Goal: Information Seeking & Learning: Learn about a topic

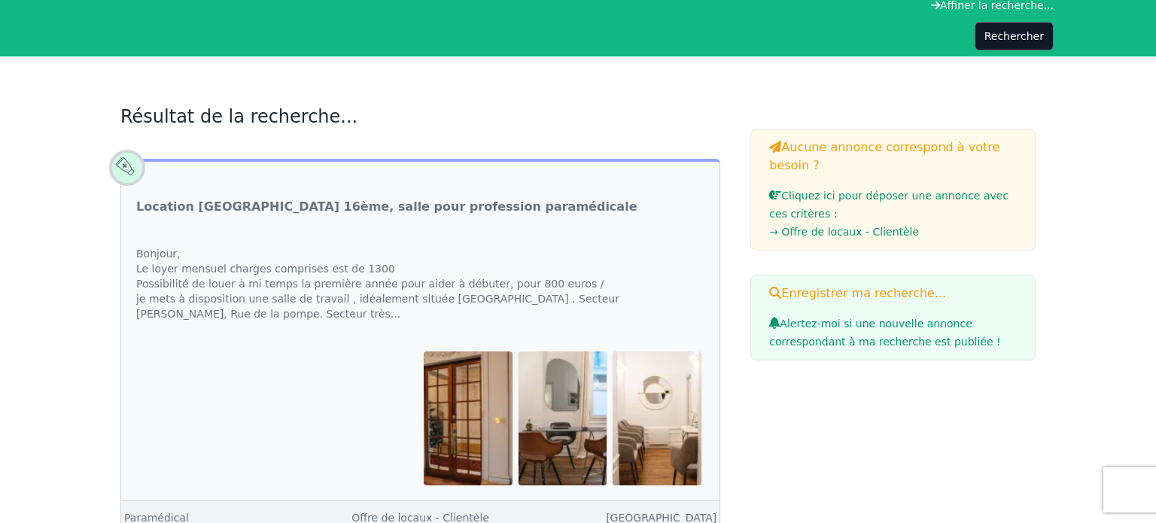
scroll to position [138, 0]
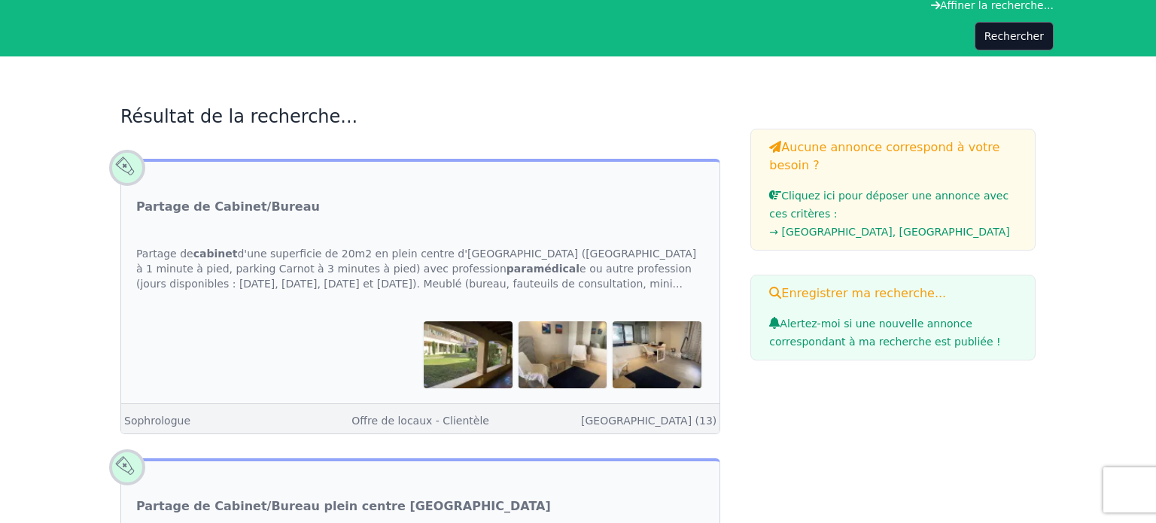
scroll to position [1217, 0]
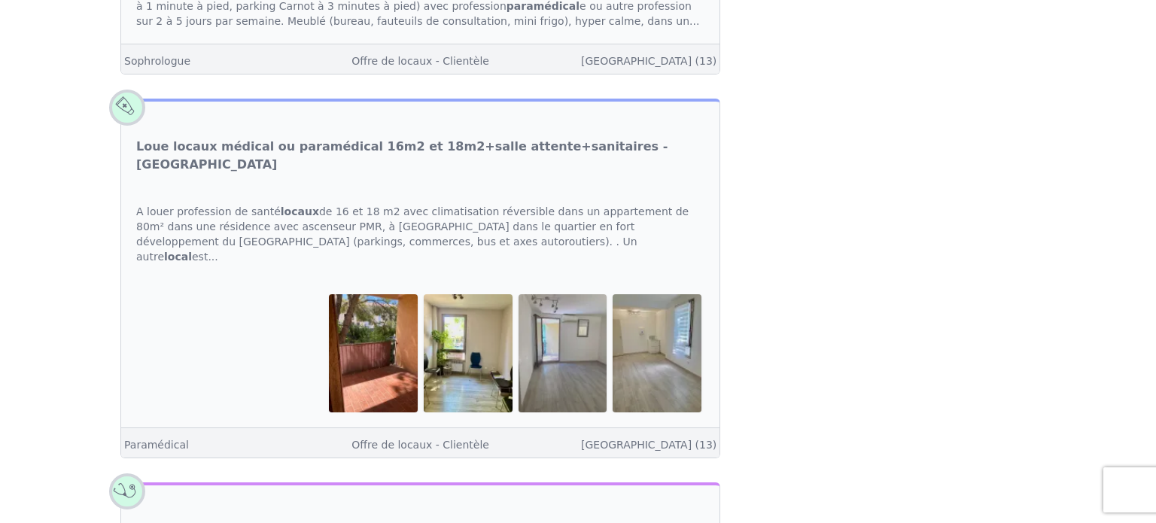
click at [378, 295] on img at bounding box center [373, 352] width 89 height 117
click at [410, 439] on link "Offre de locaux - Clientèle" at bounding box center [421, 445] width 138 height 12
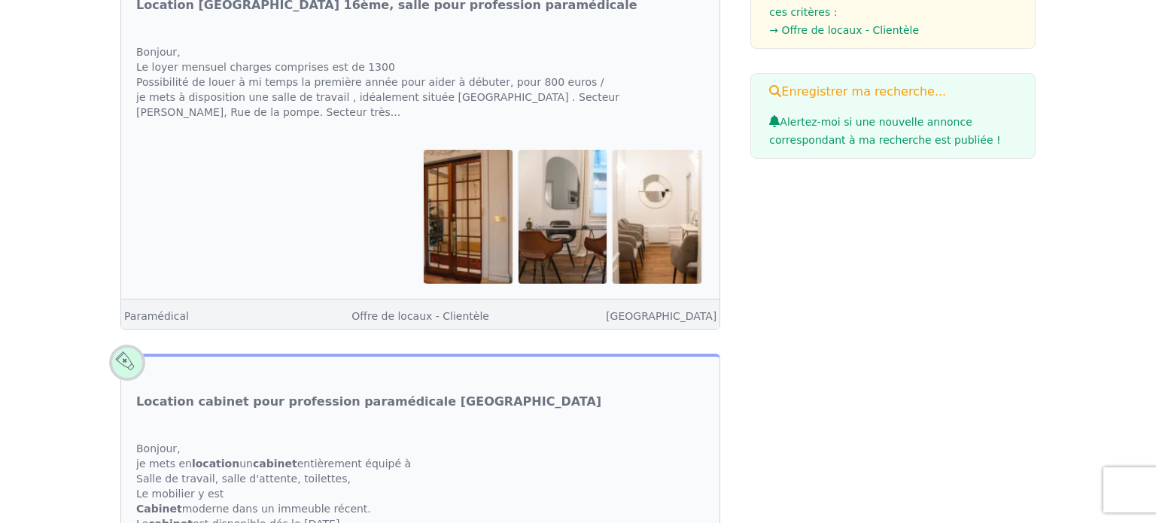
scroll to position [337, 0]
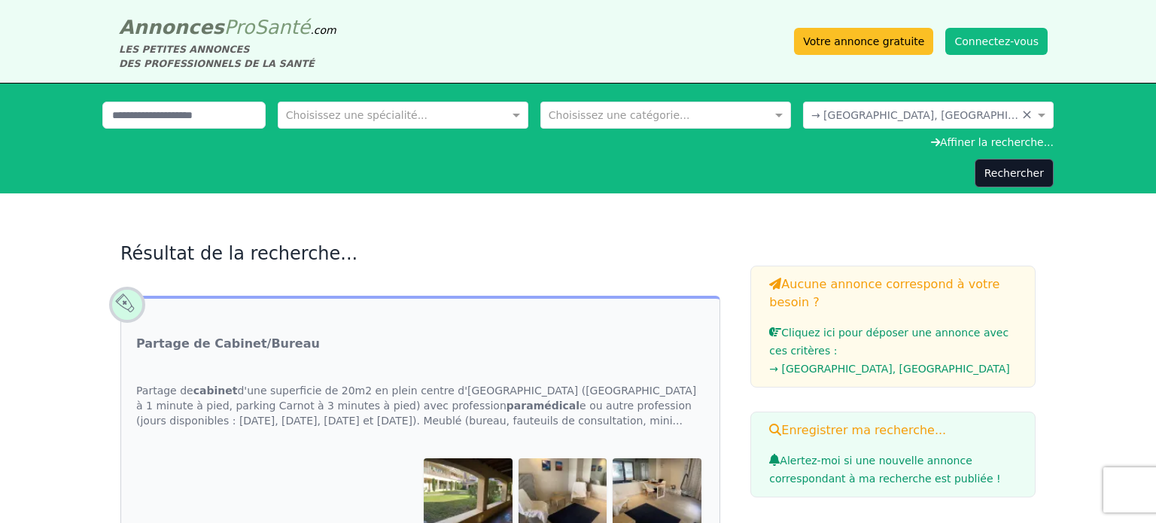
click at [276, 26] on span "Santé" at bounding box center [282, 27] width 56 height 23
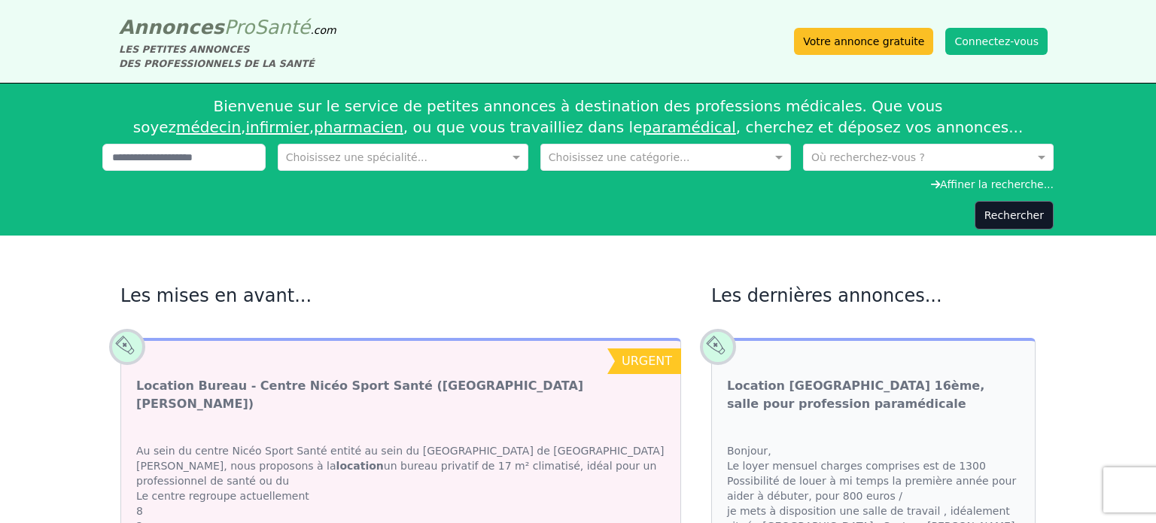
click at [645, 163] on div "Choisissez une catégorie..." at bounding box center [620, 157] width 142 height 15
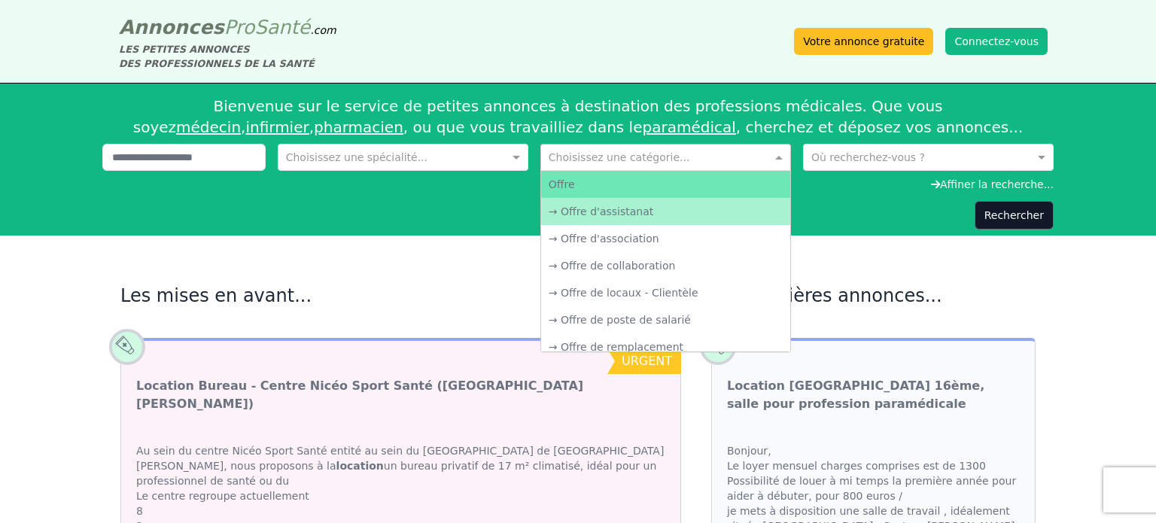
click at [645, 163] on div "Choisissez une catégorie..." at bounding box center [620, 157] width 142 height 15
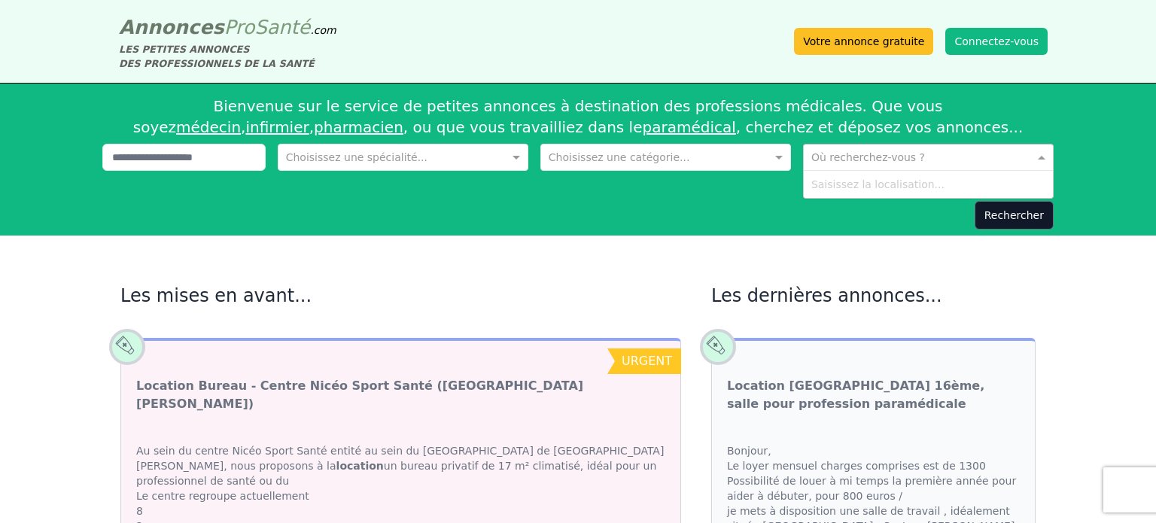
click at [821, 154] on input "text" at bounding box center [914, 155] width 204 height 15
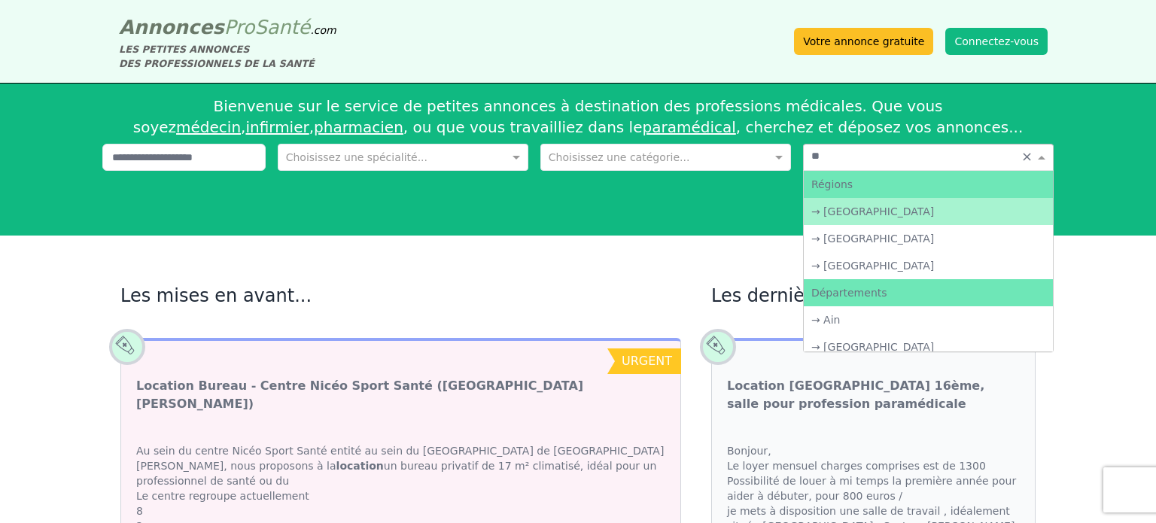
type input "***"
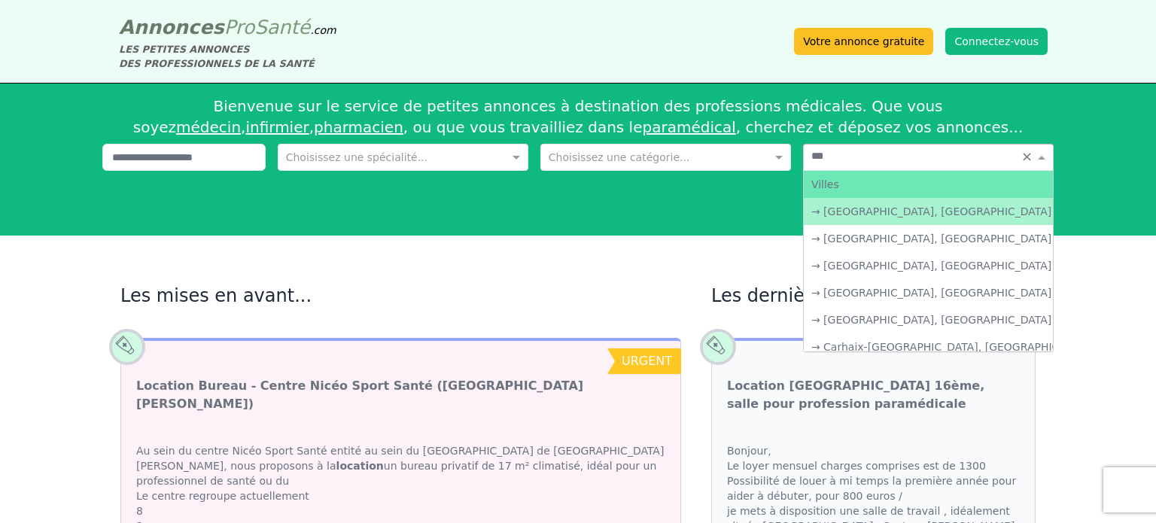
click at [983, 208] on div "→ [GEOGRAPHIC_DATA], [GEOGRAPHIC_DATA]" at bounding box center [928, 211] width 249 height 27
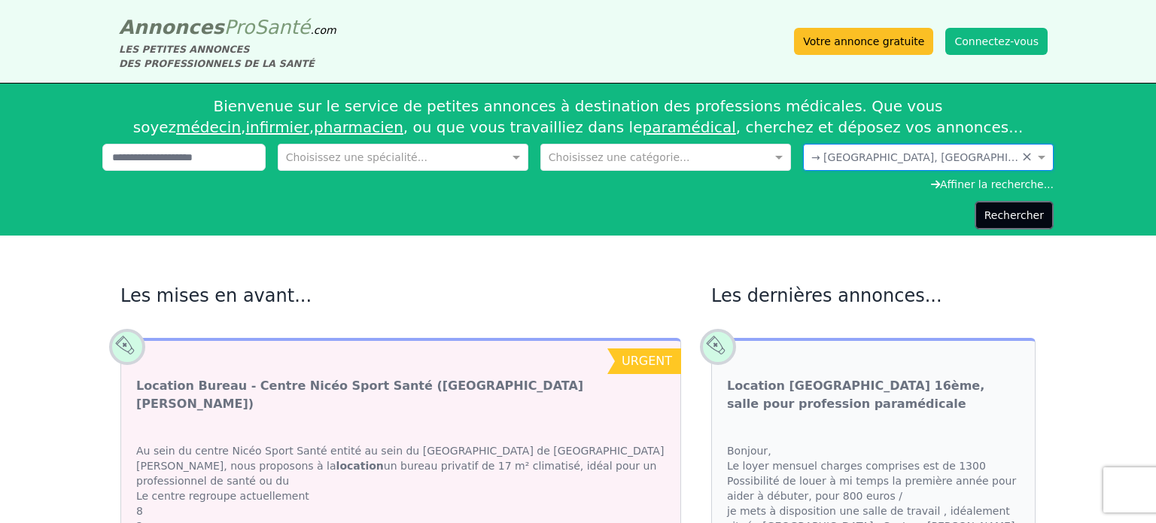
click at [1029, 225] on button "Rechercher" at bounding box center [1014, 215] width 79 height 29
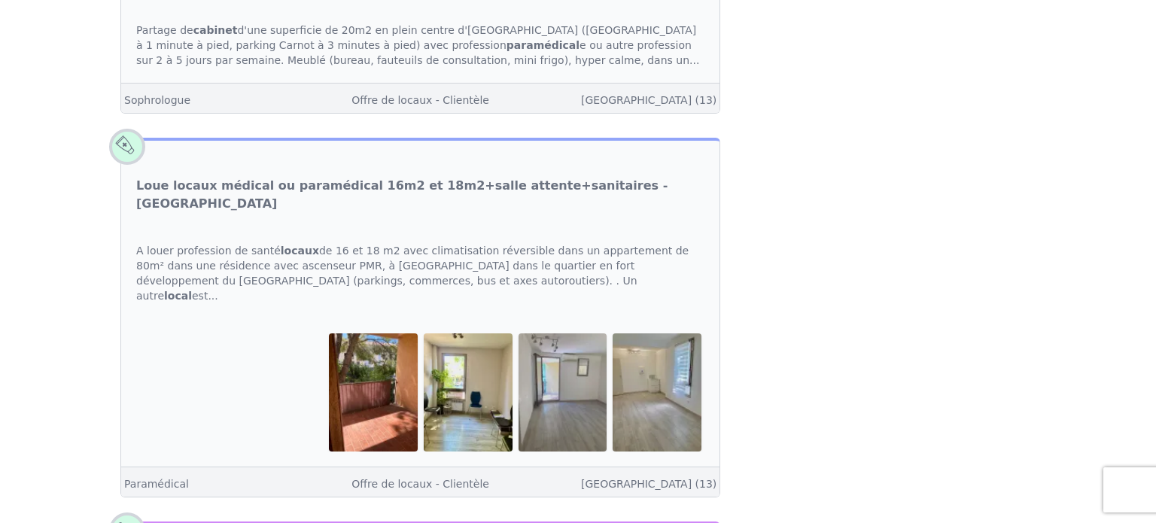
scroll to position [1172, 0]
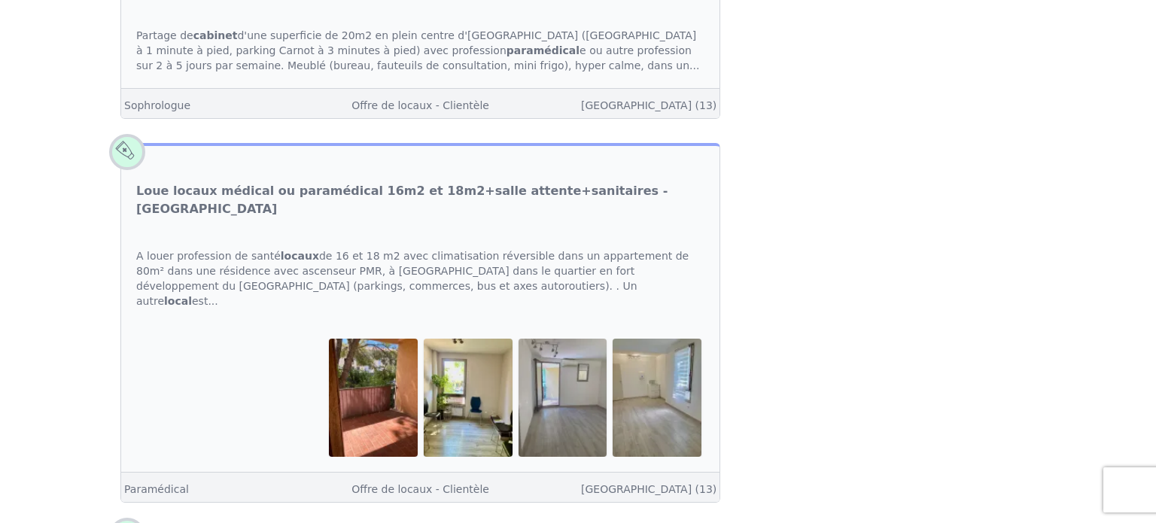
click at [382, 349] on img at bounding box center [373, 397] width 89 height 117
click at [415, 483] on link "Offre de locaux - Clientèle" at bounding box center [421, 489] width 138 height 12
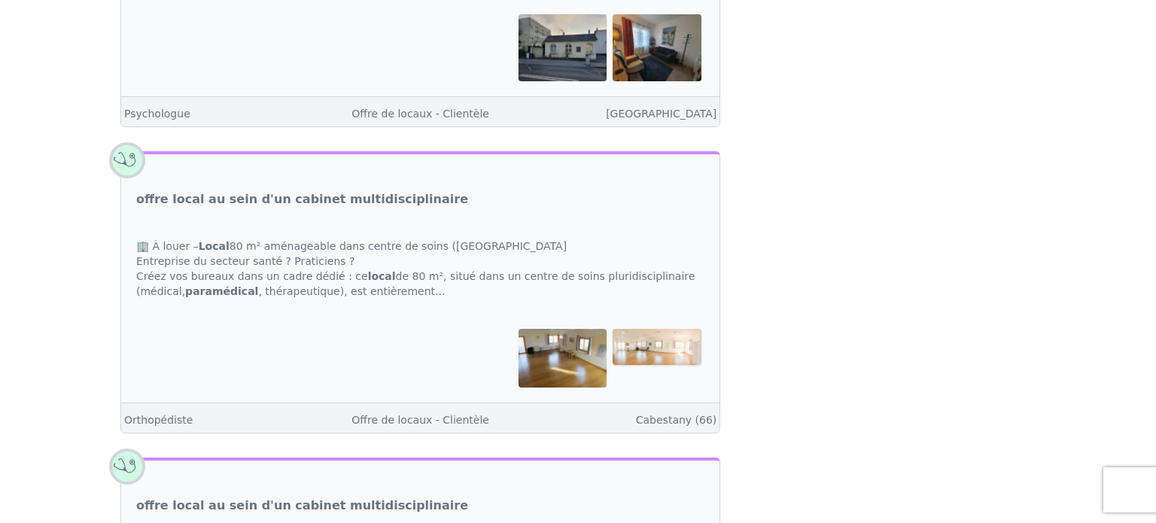
scroll to position [1310, 0]
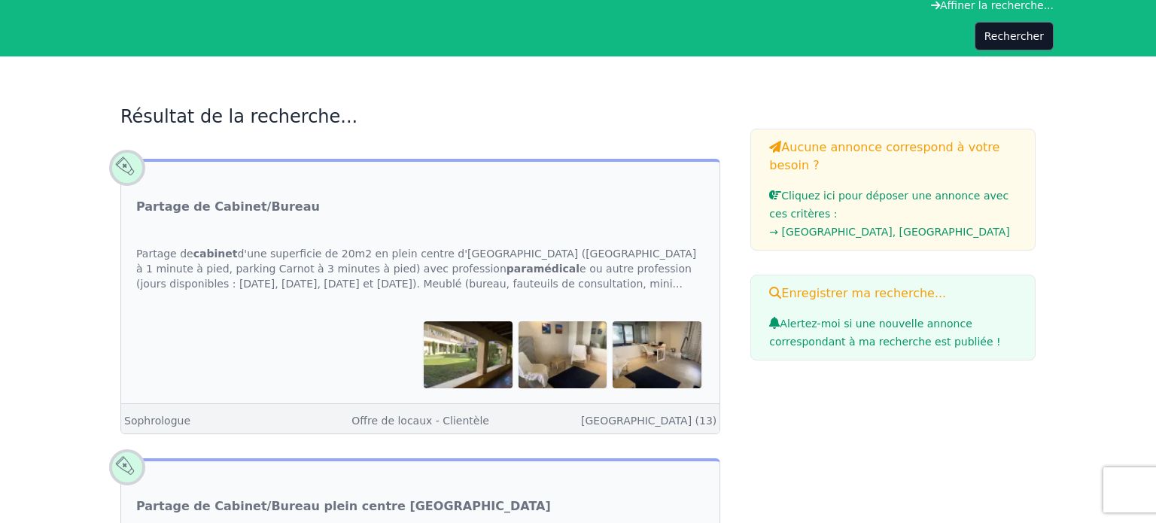
scroll to position [1172, 0]
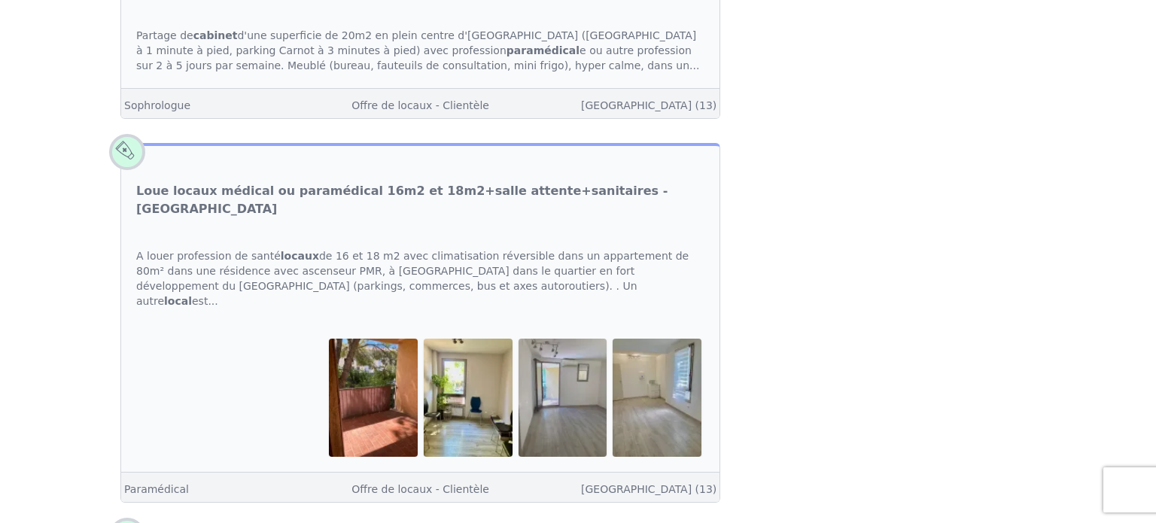
click at [274, 233] on div "A louer profession de santé locaux de 16 et 18 m2 avec climatisation réversible…" at bounding box center [420, 278] width 599 height 90
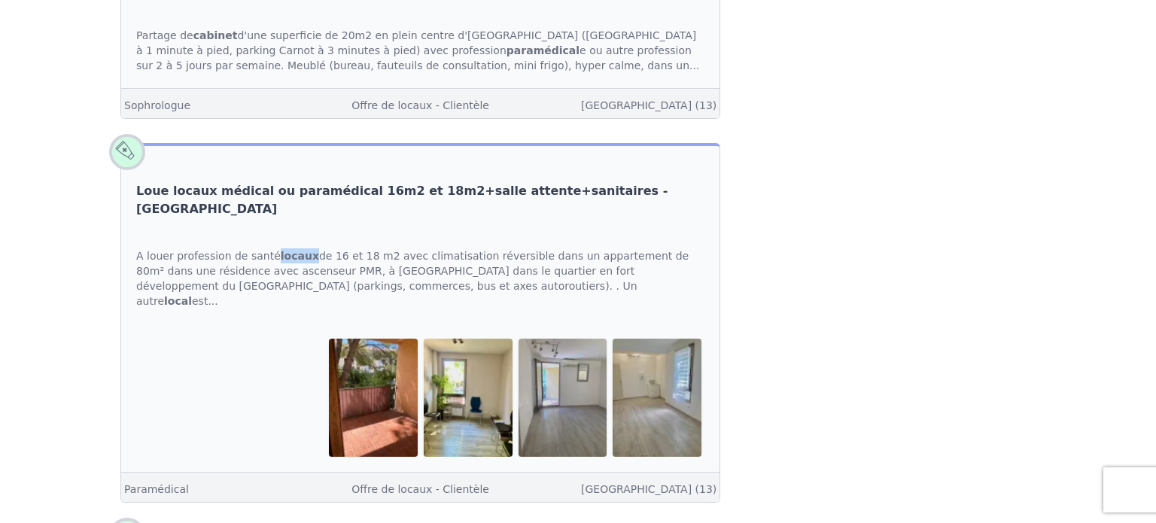
click at [212, 192] on link "Loue locaux médical ou paramédical 16m2 et 18m2+salle attente+sanitaires - [GEO…" at bounding box center [420, 200] width 568 height 36
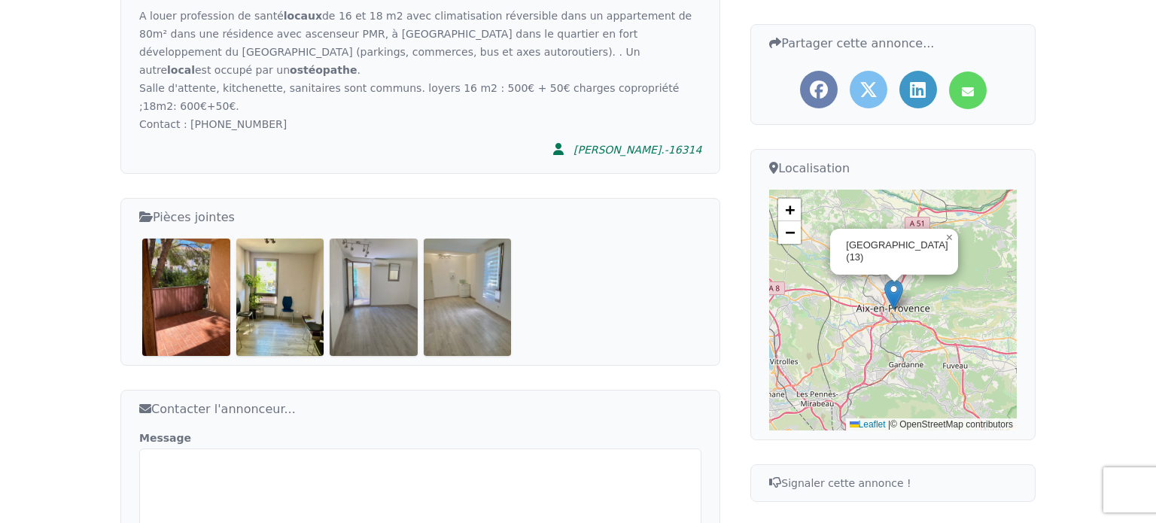
scroll to position [404, 0]
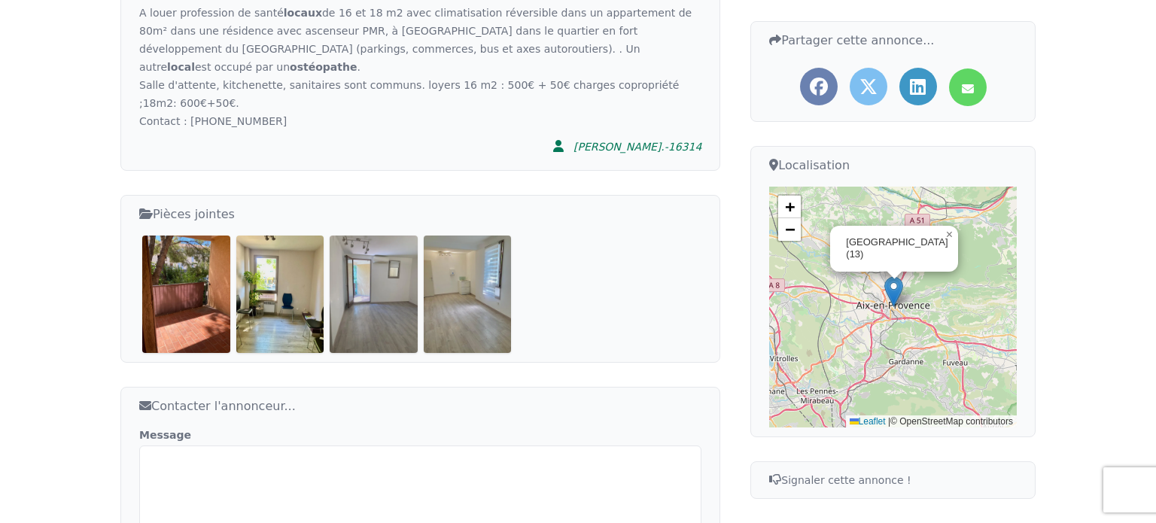
click at [192, 253] on img at bounding box center [186, 294] width 88 height 117
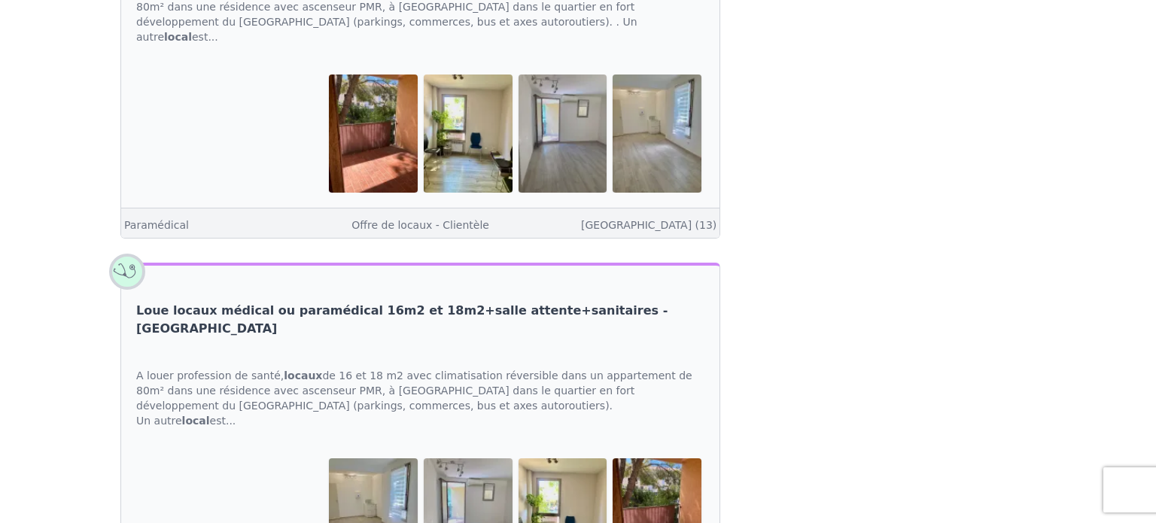
scroll to position [1446, 0]
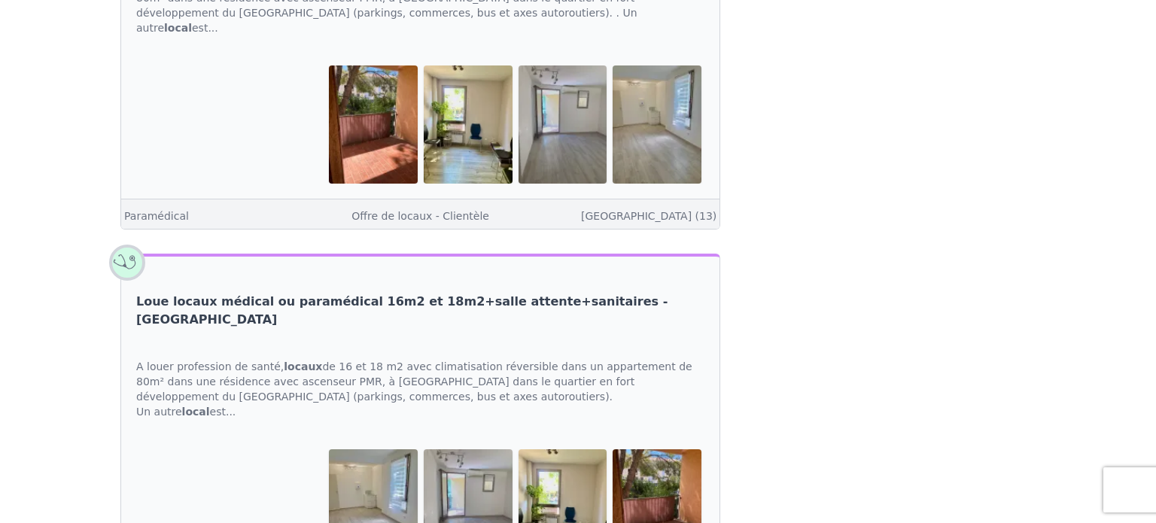
click at [292, 293] on link "Loue locaux médical ou paramédical 16m2 et 18m2+salle attente+sanitaires - [GEO…" at bounding box center [420, 311] width 568 height 36
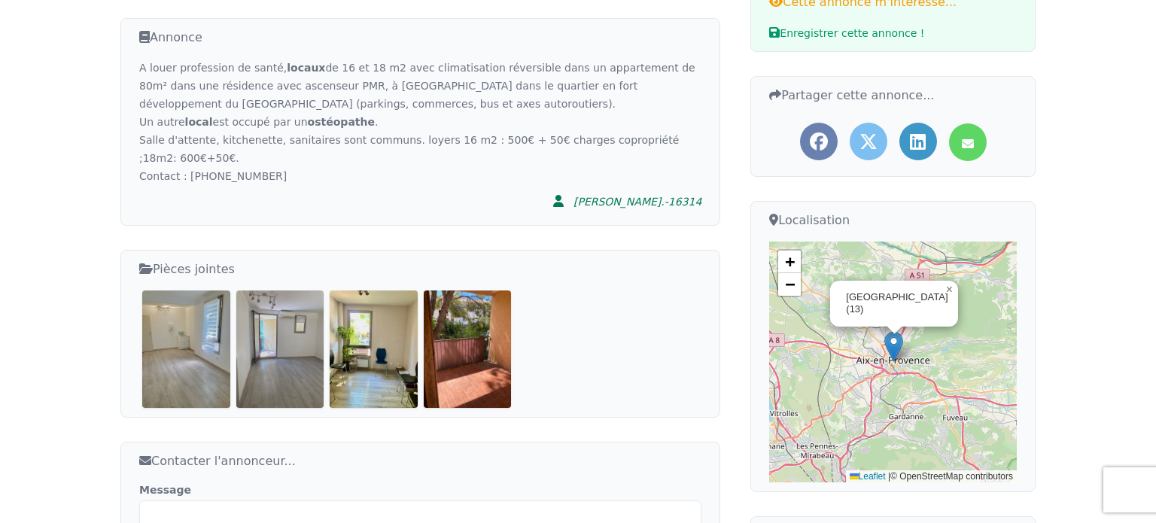
scroll to position [351, 0]
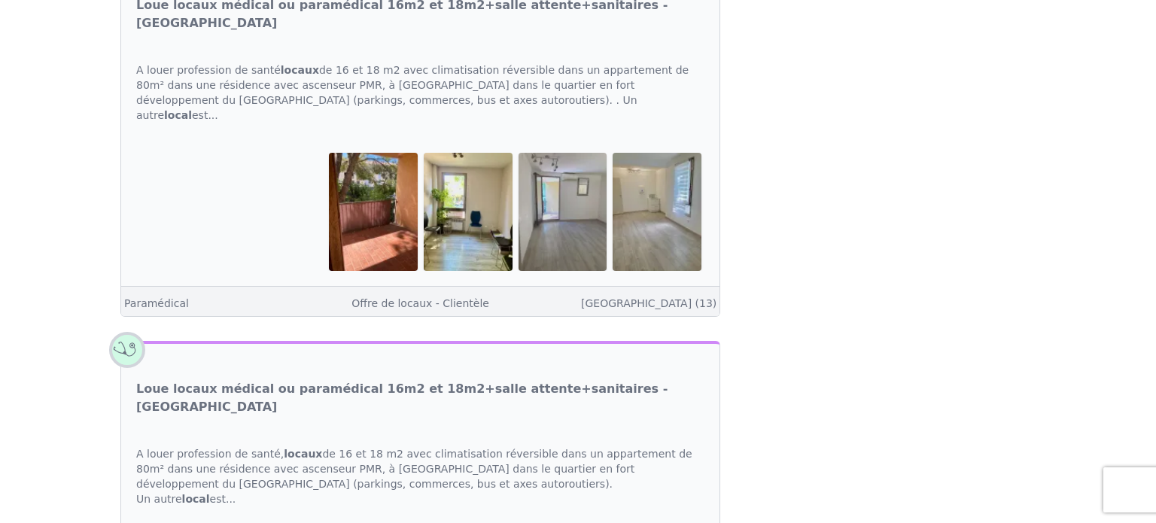
scroll to position [1330, 0]
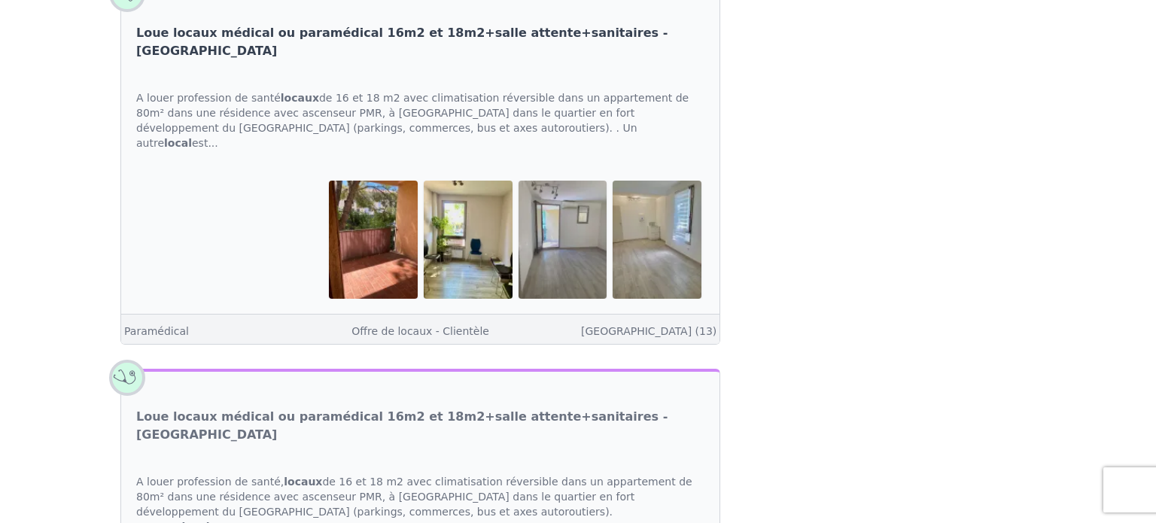
click at [456, 32] on link "Loue locaux médical ou paramédical 16m2 et 18m2+salle attente+sanitaires - [GEO…" at bounding box center [420, 42] width 568 height 36
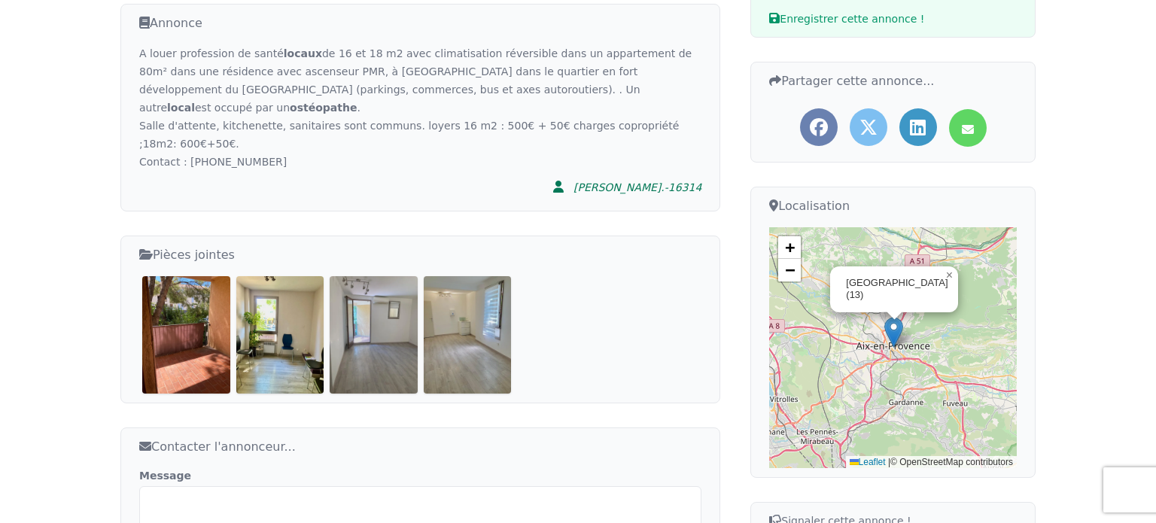
scroll to position [361, 0]
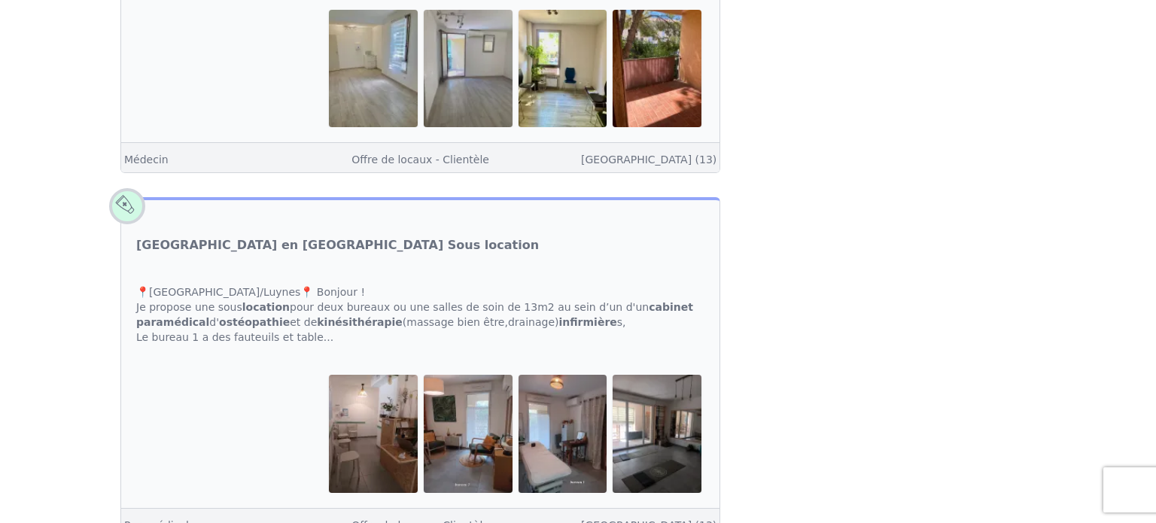
scroll to position [1906, 0]
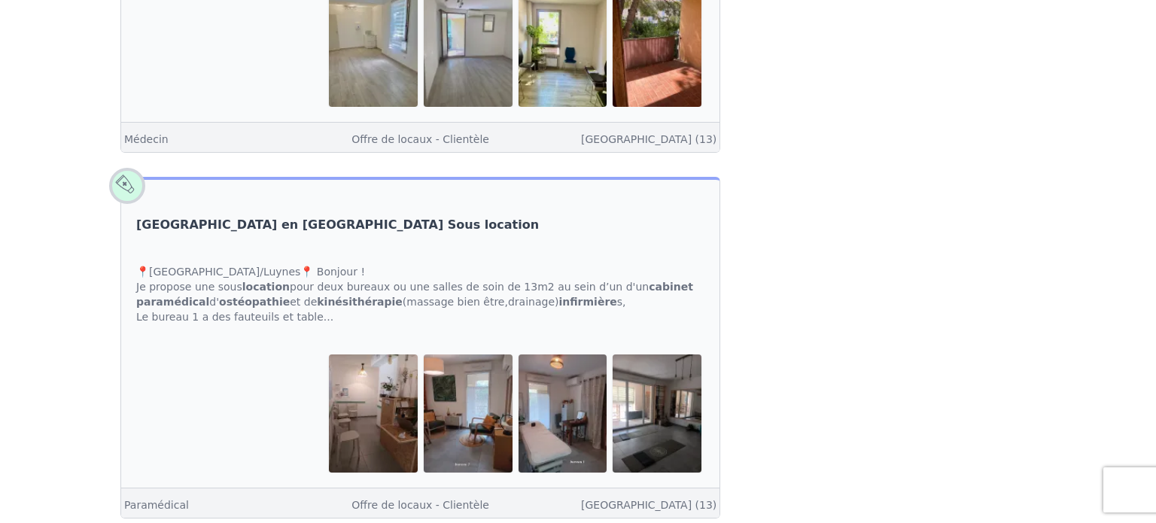
click at [218, 216] on link "[GEOGRAPHIC_DATA] en [GEOGRAPHIC_DATA] Sous location" at bounding box center [337, 225] width 403 height 18
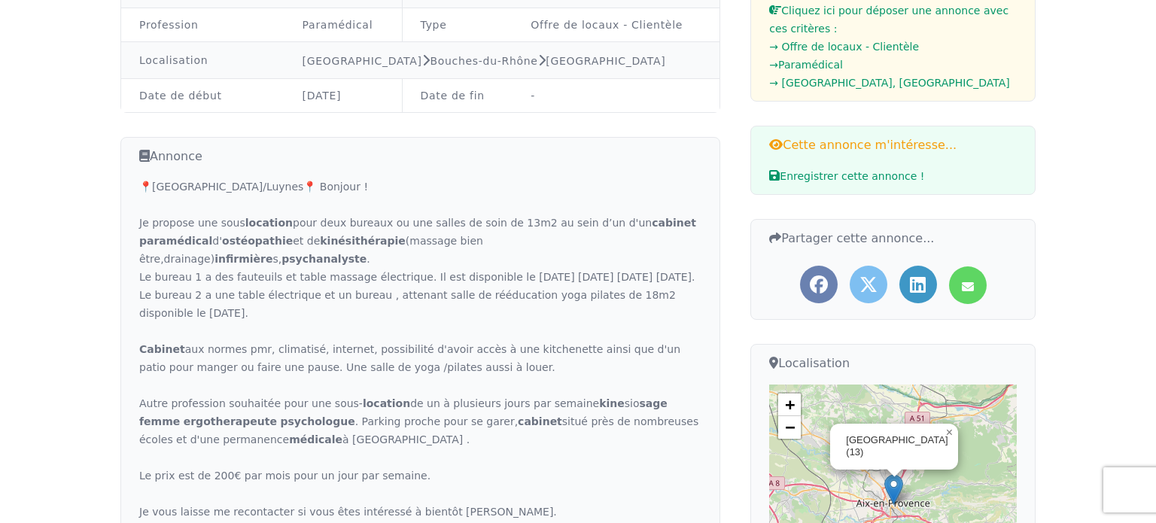
scroll to position [239, 0]
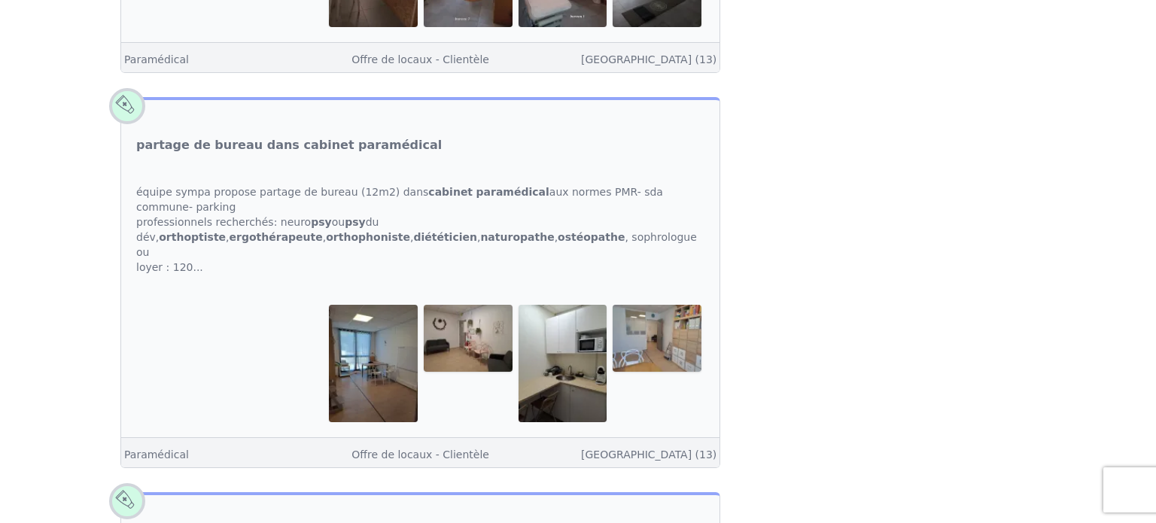
scroll to position [2349, 0]
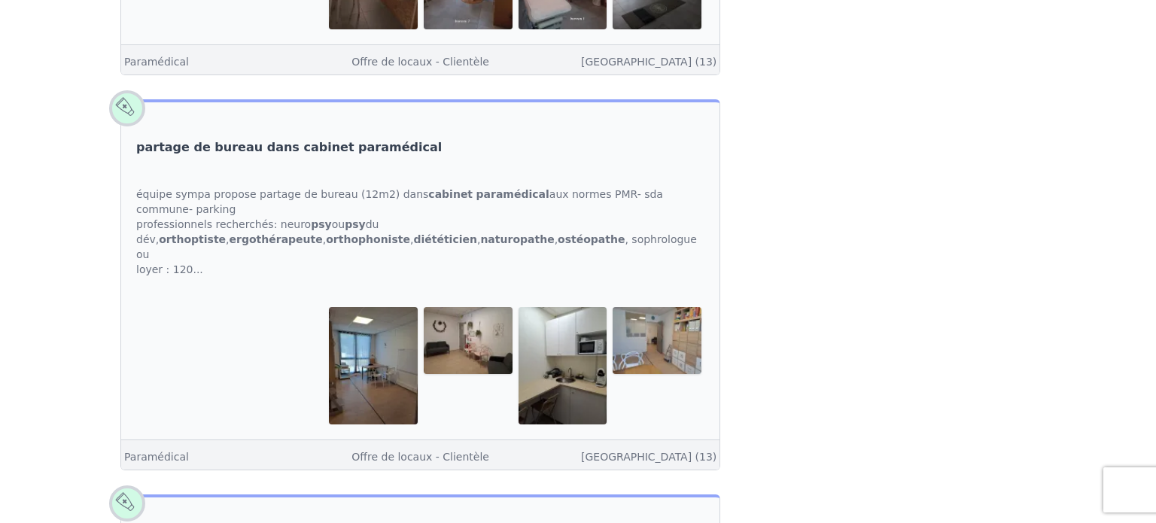
click at [355, 139] on link "partage de bureau dans cabinet paramédical" at bounding box center [289, 148] width 306 height 18
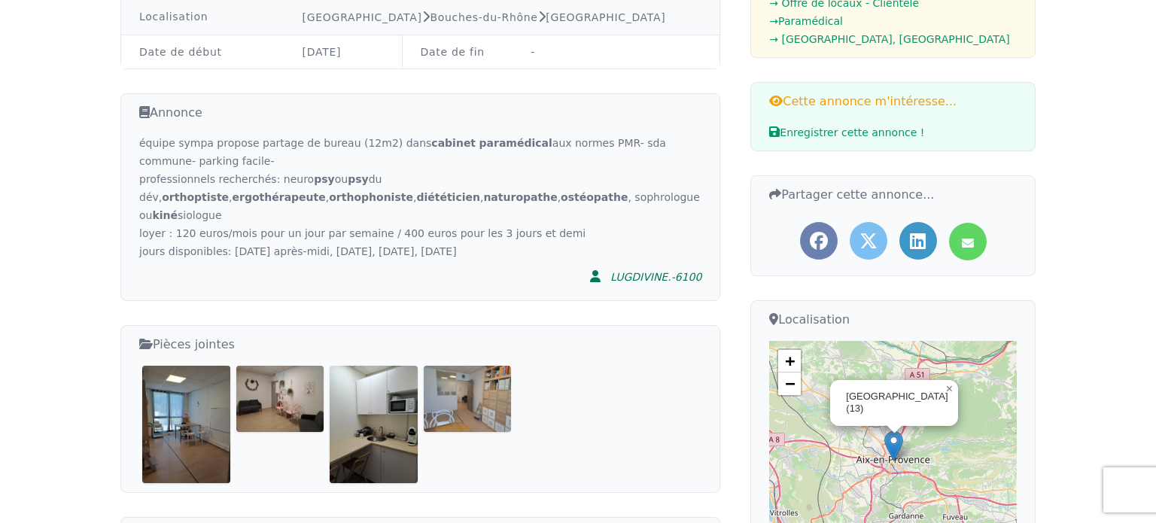
scroll to position [252, 0]
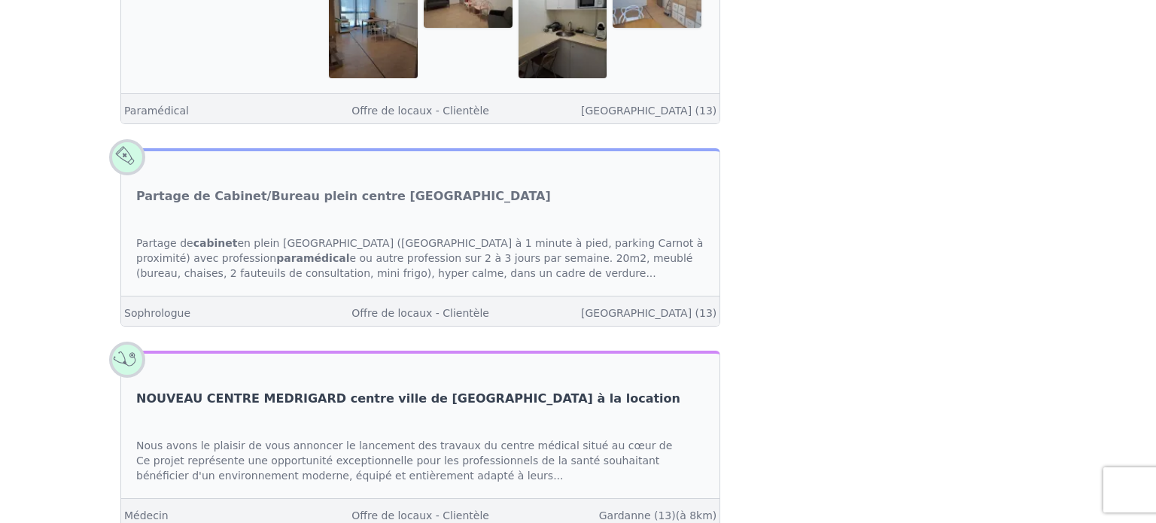
scroll to position [2699, 0]
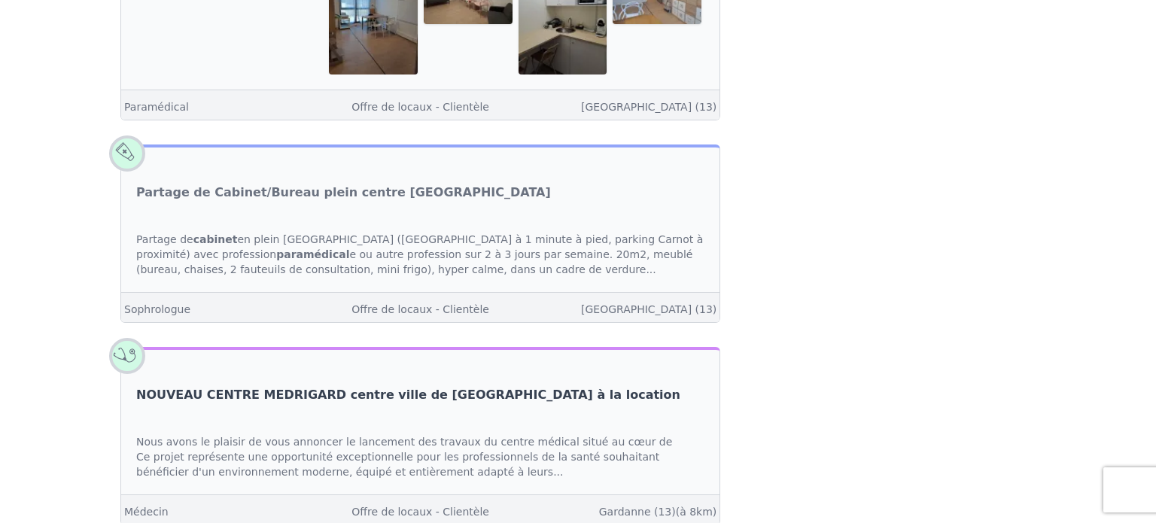
click at [346, 386] on link "NOUVEAU CENTRE MEDRIGARD centre ville de [GEOGRAPHIC_DATA] à la location" at bounding box center [408, 395] width 544 height 18
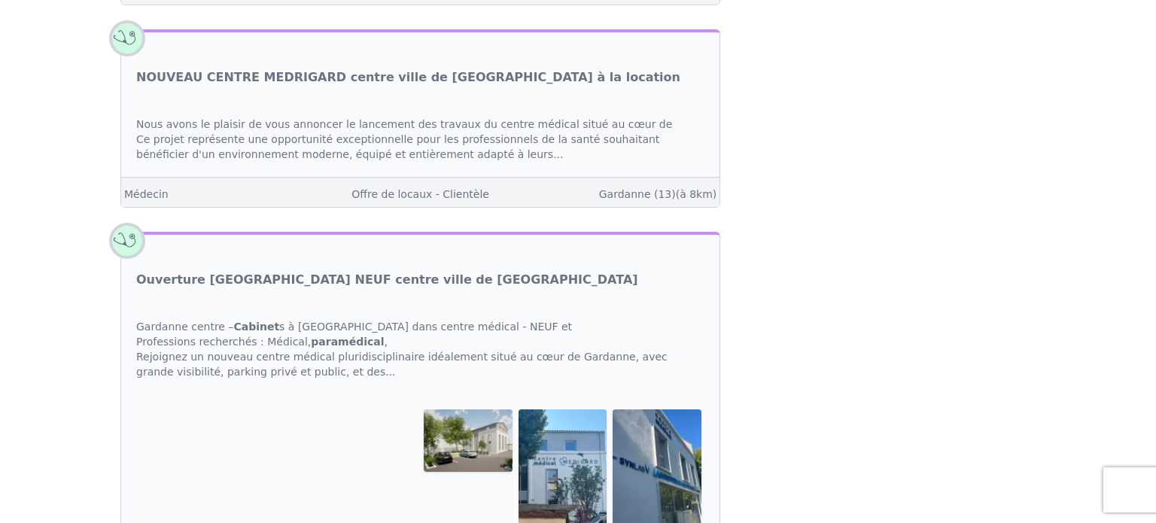
scroll to position [3018, 0]
click at [318, 270] on link "Ouverture [GEOGRAPHIC_DATA] NEUF centre ville de [GEOGRAPHIC_DATA]" at bounding box center [387, 279] width 502 height 18
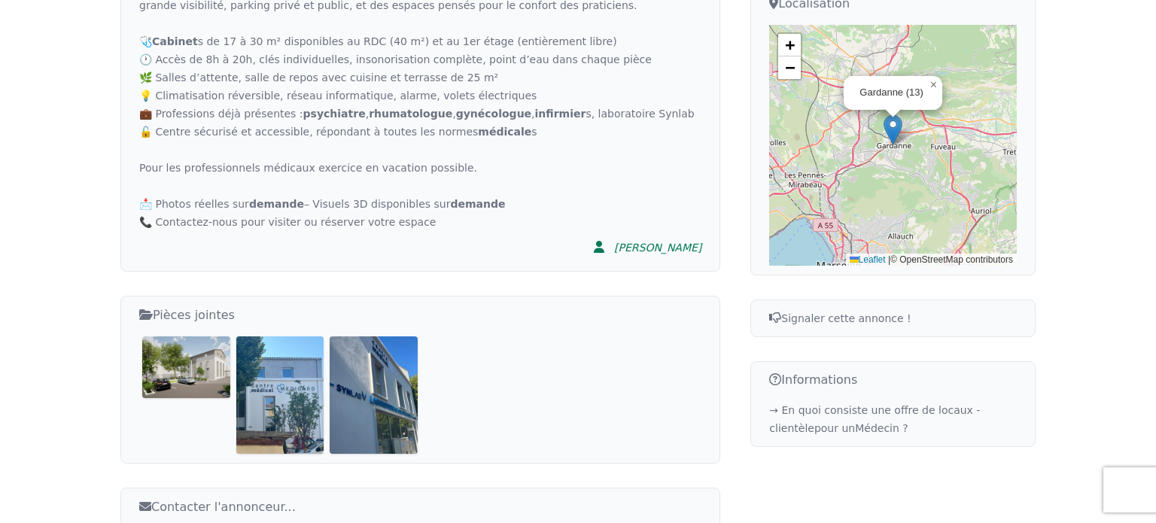
scroll to position [568, 0]
click at [262, 417] on img at bounding box center [280, 393] width 88 height 117
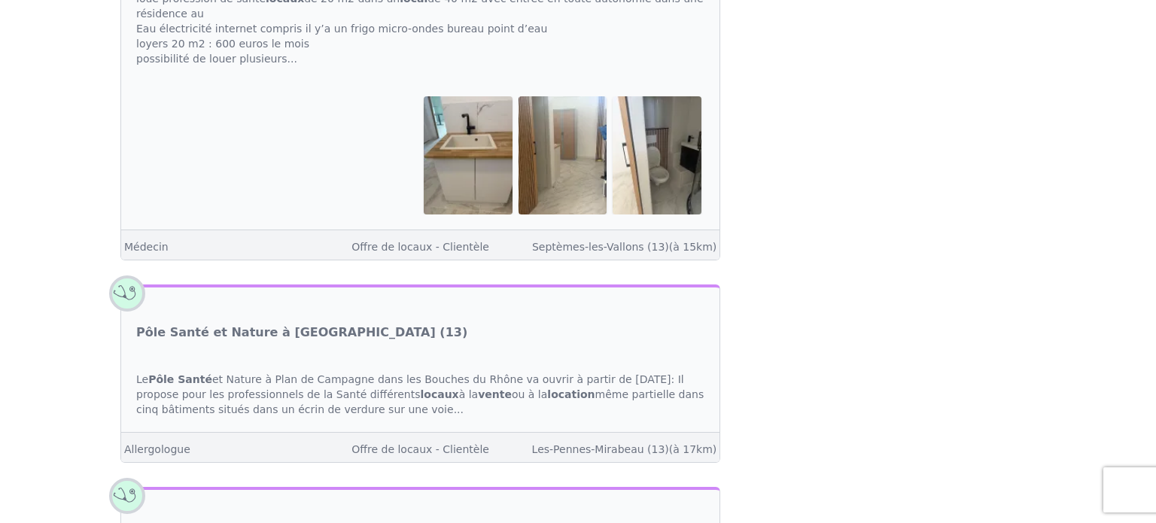
scroll to position [3713, 0]
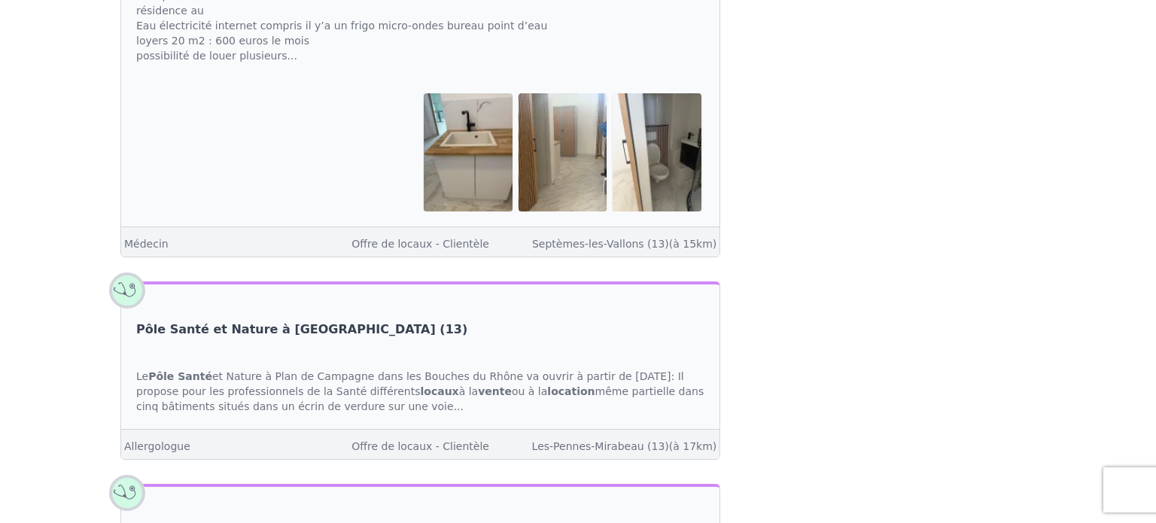
click at [309, 321] on link "Pôle Santé et Nature à [GEOGRAPHIC_DATA] (13)" at bounding box center [301, 330] width 331 height 18
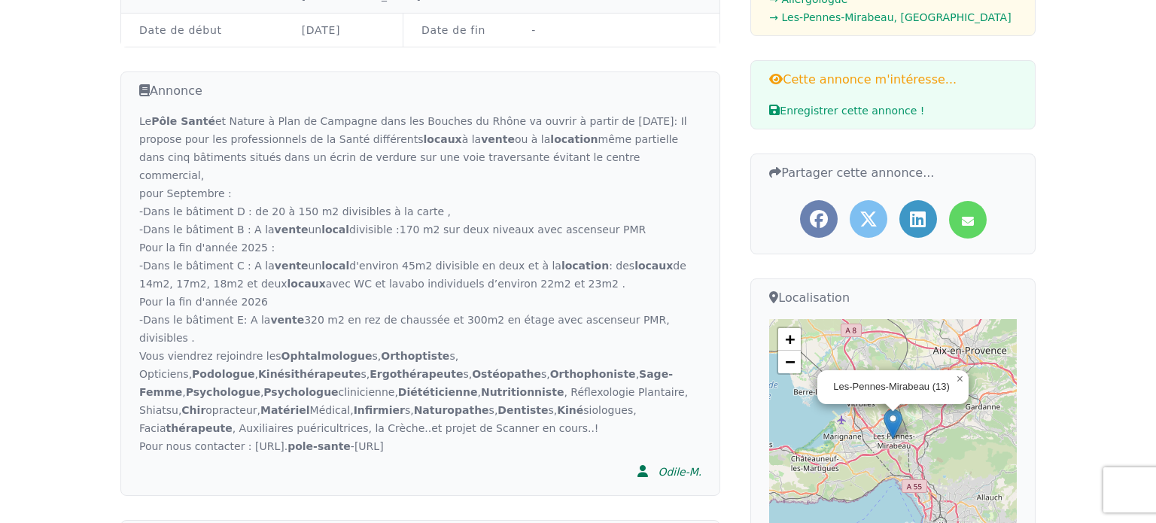
scroll to position [274, 0]
